Goal: Task Accomplishment & Management: Use online tool/utility

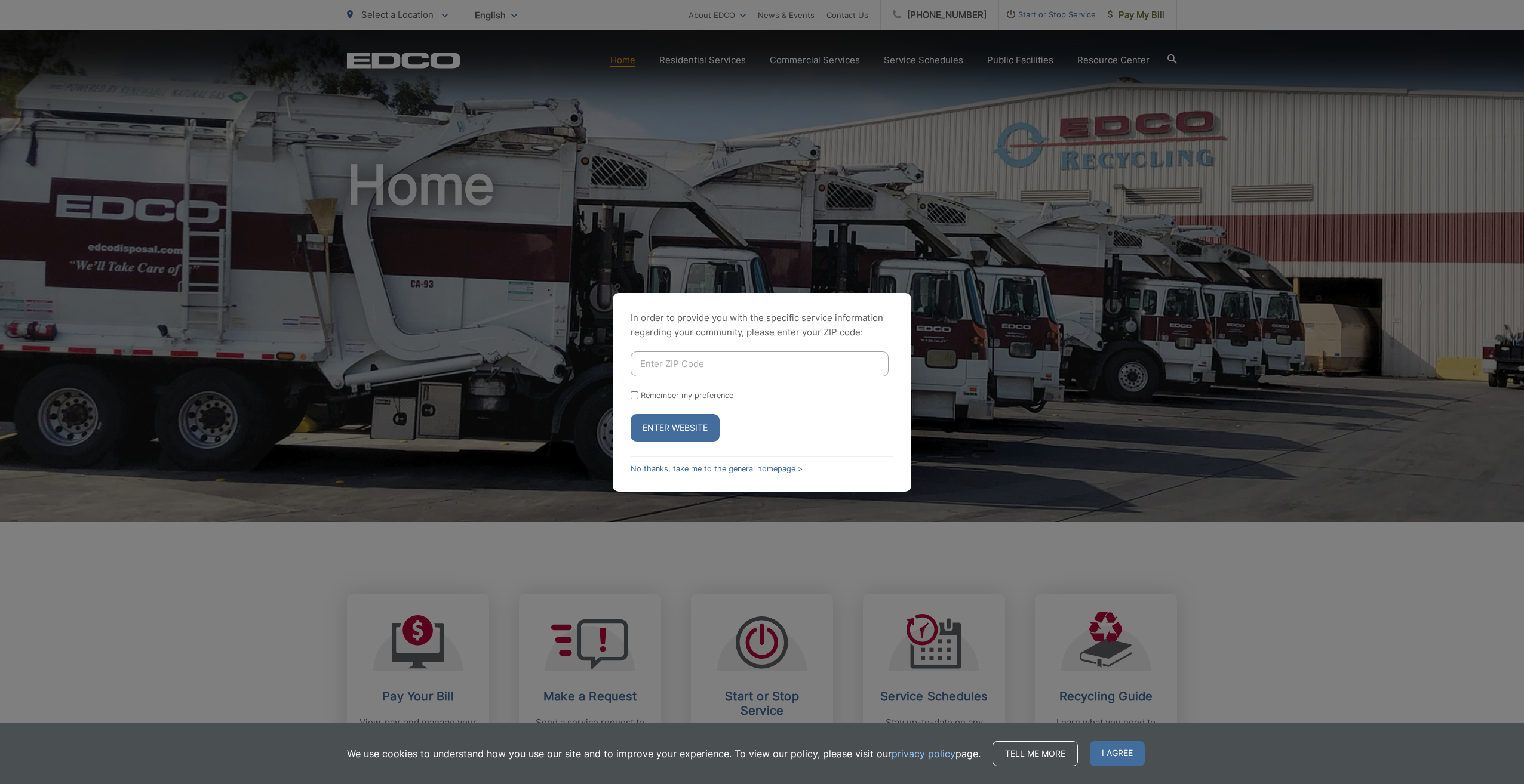
click at [669, 366] on input "Enter ZIP Code" at bounding box center [759, 364] width 258 height 25
type input "92007"
click at [665, 431] on button "Enter Website" at bounding box center [675, 427] width 89 height 28
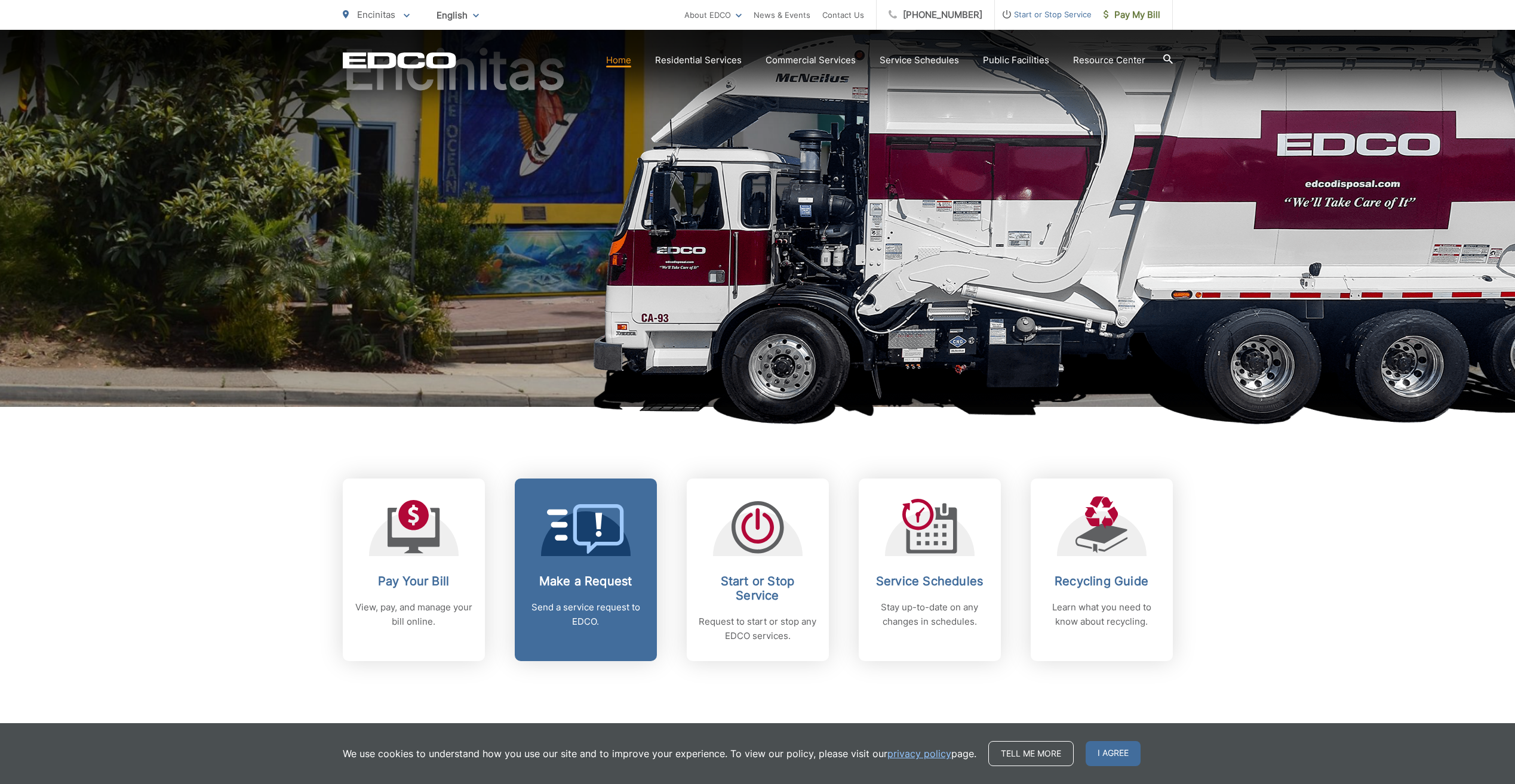
scroll to position [119, 0]
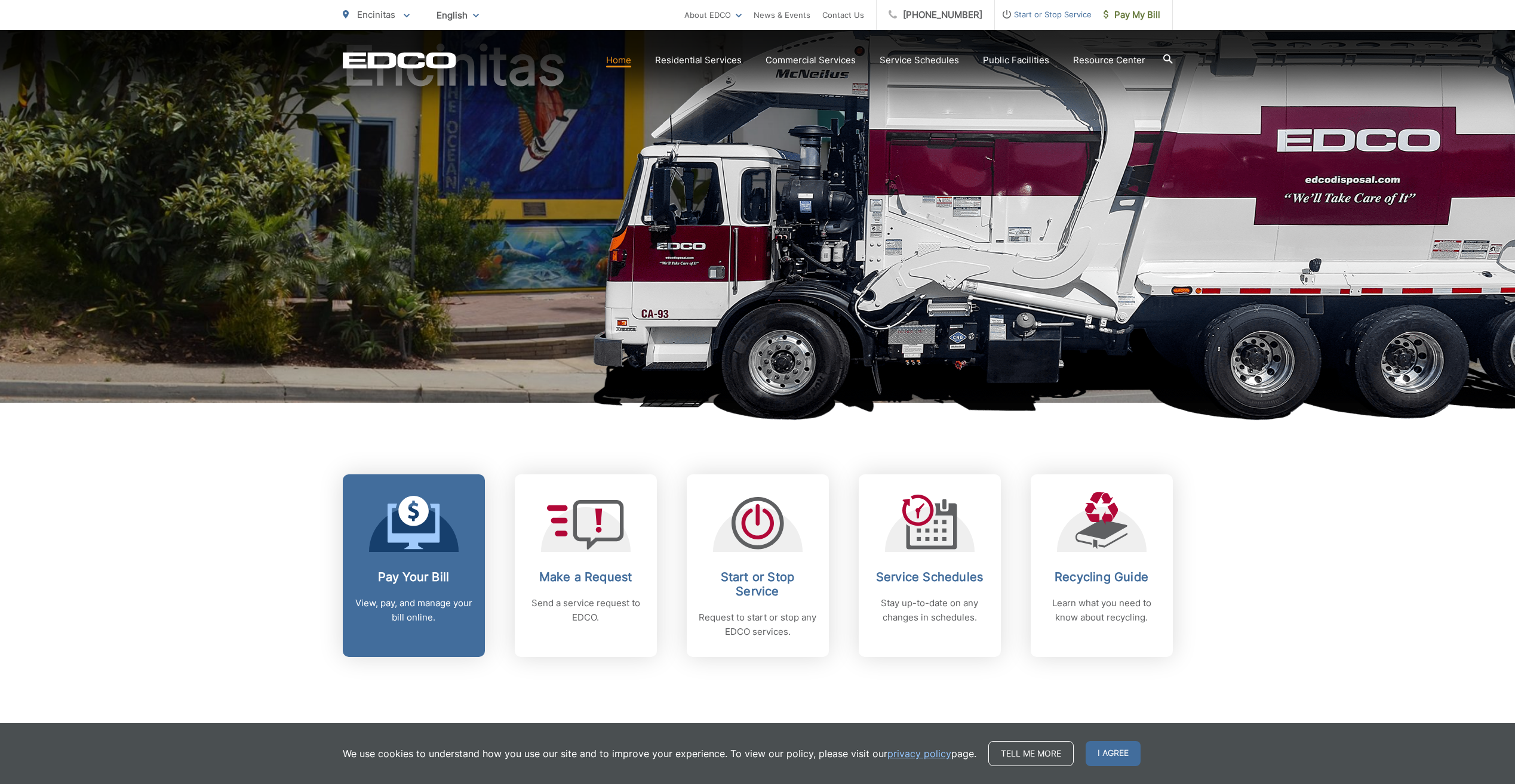
click at [413, 515] on icon at bounding box center [413, 511] width 31 height 31
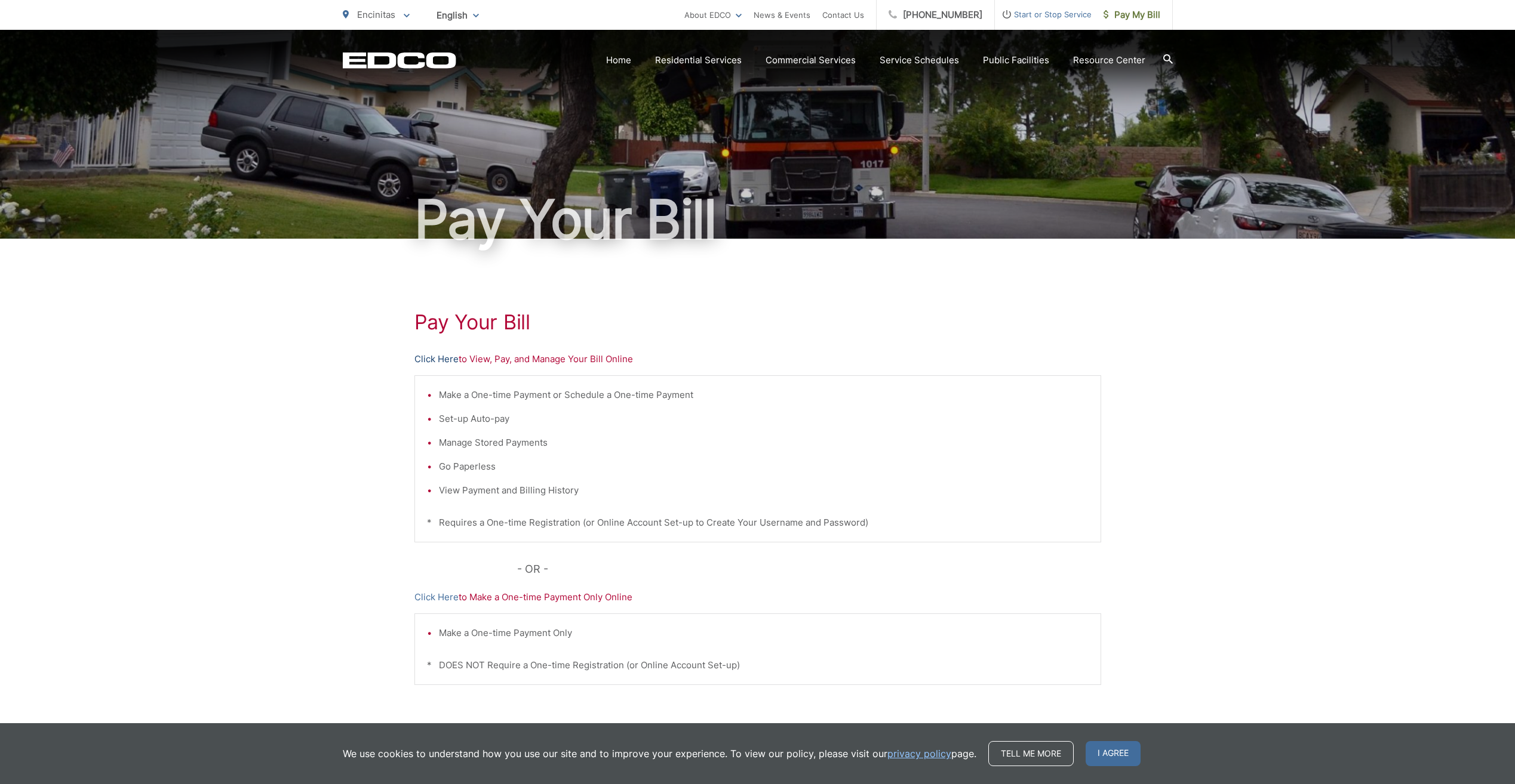
click at [430, 357] on link "Click Here" at bounding box center [436, 359] width 44 height 14
